Goal: Task Accomplishment & Management: Use online tool/utility

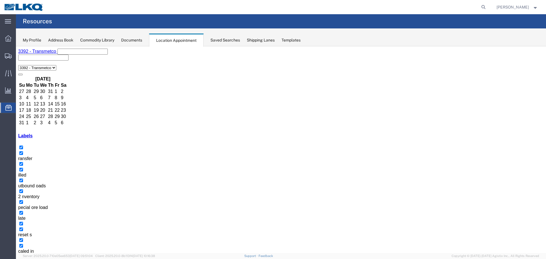
scroll to position [55, 0]
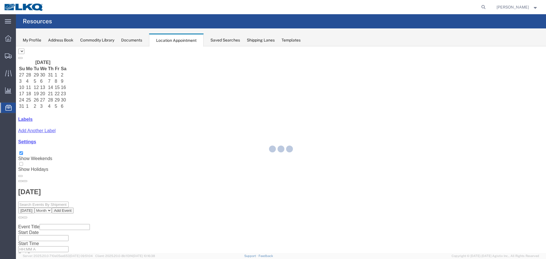
select select "28018"
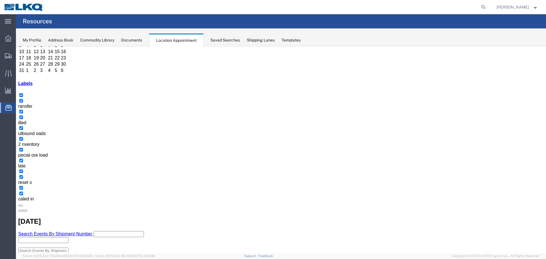
scroll to position [55, 0]
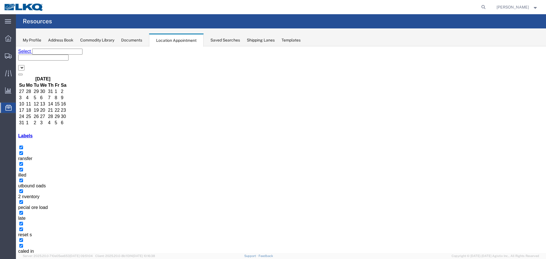
select select "28018"
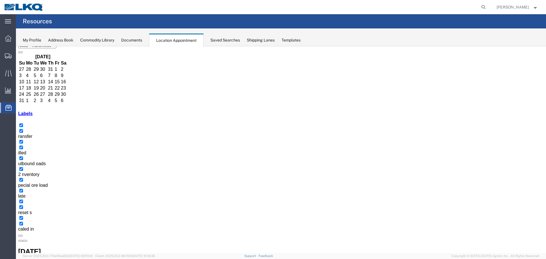
scroll to position [55, 0]
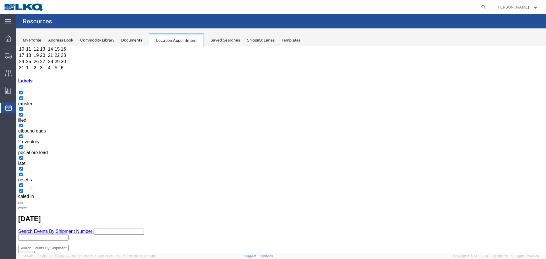
drag, startPoint x: 373, startPoint y: 158, endPoint x: 356, endPoint y: 155, distance: 17.1
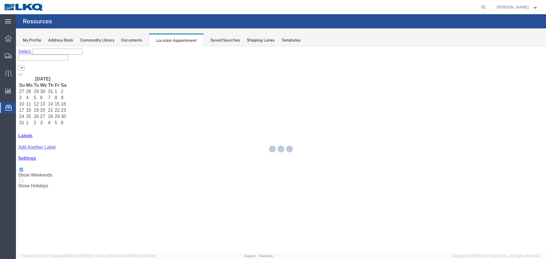
select select "28018"
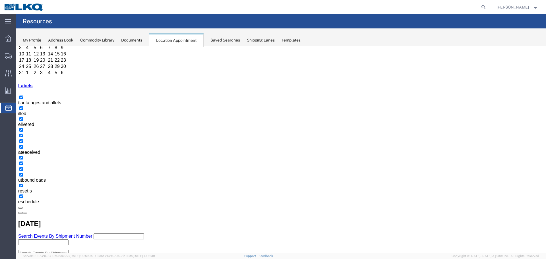
scroll to position [55, 0]
